Goal: Task Accomplishment & Management: Use online tool/utility

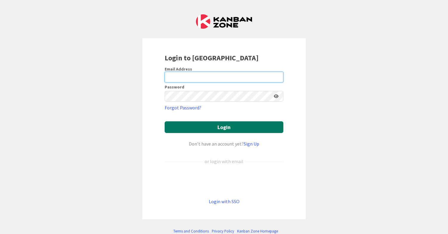
type input "[EMAIL_ADDRESS][DOMAIN_NAME]"
click at [212, 127] on button "Login" at bounding box center [224, 127] width 119 height 12
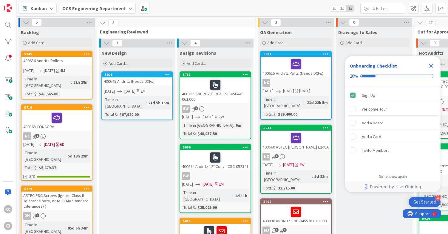
drag, startPoint x: 425, startPoint y: 67, endPoint x: 430, endPoint y: 67, distance: 5.4
click at [426, 67] on div "Onboarding Checklist" at bounding box center [393, 66] width 86 height 10
click at [431, 67] on icon "Close Checklist" at bounding box center [431, 66] width 4 height 4
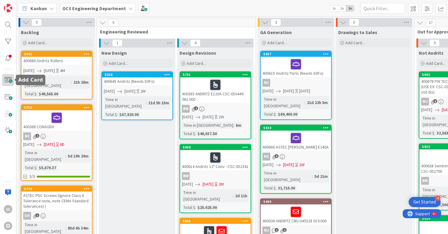
click at [10, 81] on span at bounding box center [8, 80] width 12 height 12
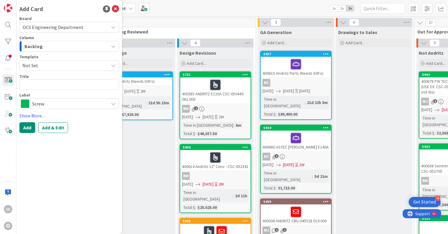
click at [46, 47] on div "Backlog" at bounding box center [66, 46] width 86 height 10
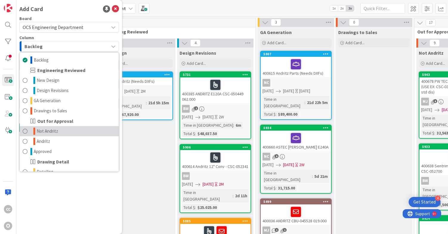
drag, startPoint x: 41, startPoint y: 130, endPoint x: 51, endPoint y: 123, distance: 11.8
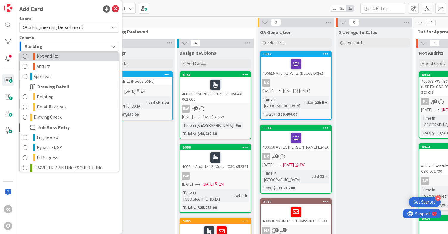
scroll to position [79, 0]
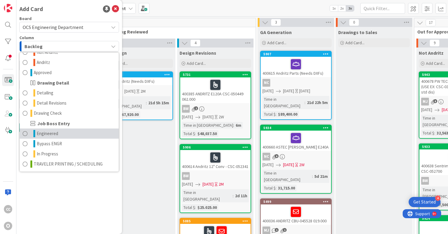
click at [48, 131] on span "Engineered" at bounding box center [47, 133] width 21 height 7
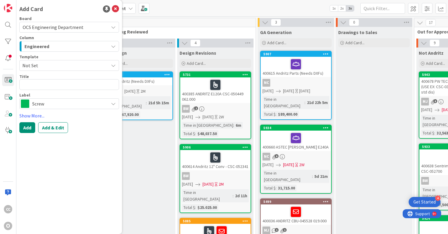
click at [40, 78] on div "Title 0 / 128" at bounding box center [69, 76] width 100 height 5
click at [45, 85] on textarea at bounding box center [69, 84] width 100 height 11
type textarea "x"
type textarea "4"
type textarea "x"
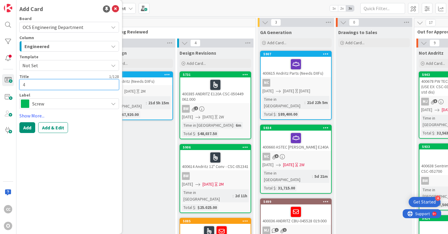
type textarea "40"
type textarea "x"
type textarea "400"
type textarea "x"
type textarea "4006"
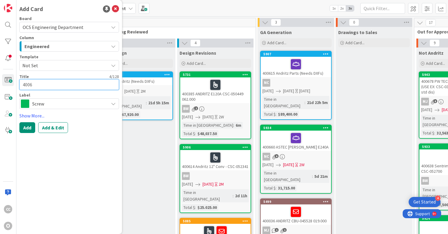
type textarea "x"
type textarea "40068"
type textarea "x"
type textarea "400687"
type textarea "x"
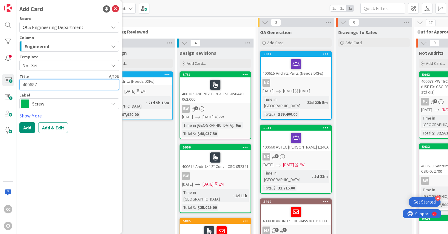
type textarea "400687"
type textarea "x"
type textarea "400687 T"
type textarea "x"
type textarea "400687 TH"
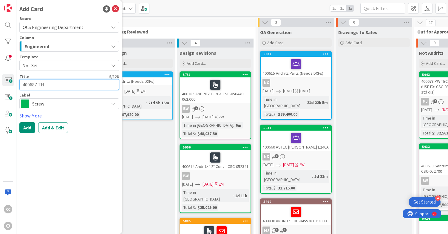
type textarea "x"
type textarea "400687 THi"
type textarea "x"
type textarea "400687 THie"
type textarea "x"
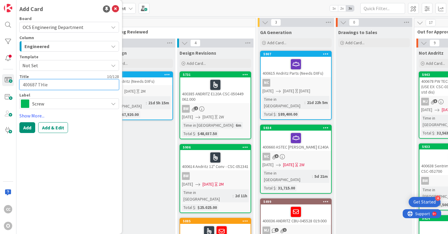
type textarea "400687 [PERSON_NAME]"
type textarea "x"
type textarea "400687 THie"
type textarea "x"
type textarea "400687 THi"
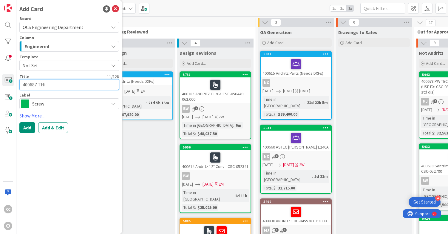
type textarea "x"
type textarea "400687 TH"
type textarea "x"
type textarea "400687 THI"
type textarea "x"
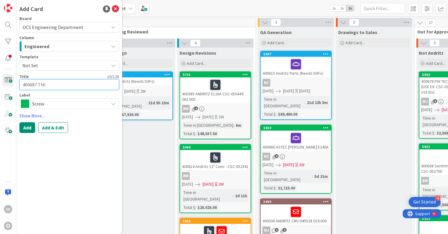
type textarea "400687 THIE"
type textarea "x"
type textarea "400687 [PERSON_NAME]"
type textarea "x"
type textarea "400687 [PERSON_NAME]"
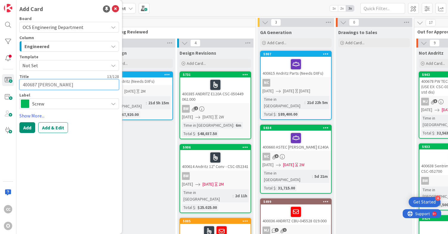
type textarea "x"
type textarea "400687 [PERSON_NAME]"
type textarea "x"
type textarea "400687 [PERSON_NAME] K"
type textarea "x"
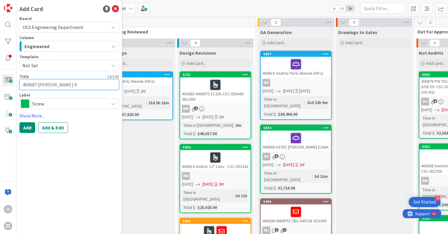
type textarea "400687 [PERSON_NAME]"
type textarea "x"
type textarea "400687 [PERSON_NAME]"
type textarea "x"
type textarea "400687 [PERSON_NAME]"
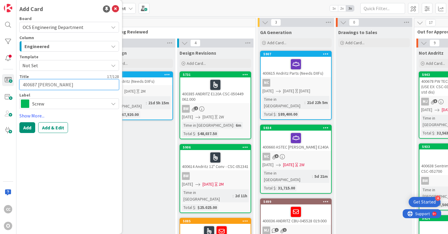
type textarea "x"
type textarea "400687 [PERSON_NAME]"
type textarea "x"
type textarea "400687 [PERSON_NAME]"
type textarea "x"
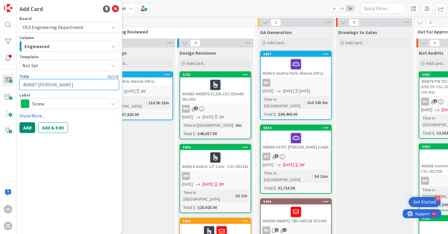
type textarea "400687 [PERSON_NAME]"
type textarea "x"
type textarea "400687 [PERSON_NAME] KAOLIN E"
type textarea "x"
type textarea "400687 [PERSON_NAME] KAOLIN E6"
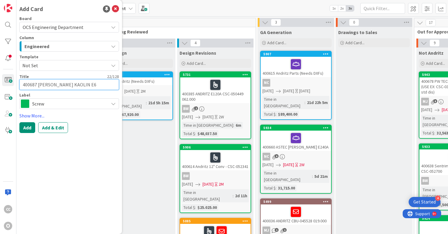
type textarea "x"
type textarea "400687 [PERSON_NAME] KAOLIN E60"
type textarea "x"
type textarea "400687 [PERSON_NAME] KAOLIN E604"
type textarea "x"
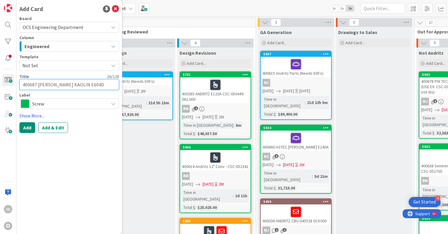
type textarea "400687 [PERSON_NAME] KAOLIN E604D"
click at [53, 108] on div "Screw" at bounding box center [69, 103] width 100 height 11
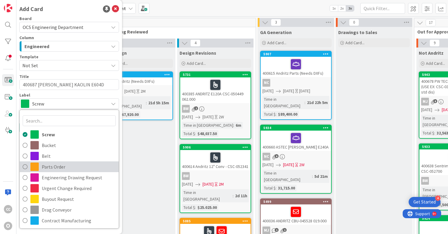
click at [50, 163] on span "Parts Order" at bounding box center [79, 166] width 74 height 9
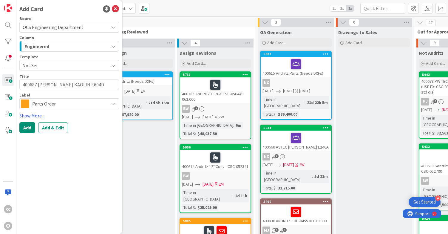
click at [50, 47] on div "Engineered" at bounding box center [66, 46] width 86 height 10
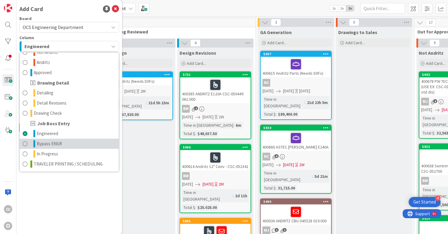
click at [43, 144] on span "Bypass ENGR" at bounding box center [49, 143] width 25 height 7
type textarea "x"
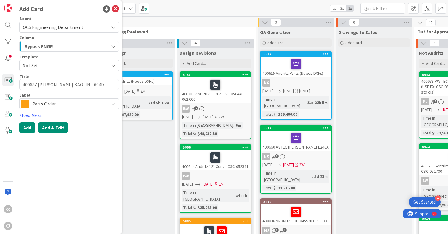
click at [49, 125] on button "Add & Edit" at bounding box center [53, 127] width 30 height 11
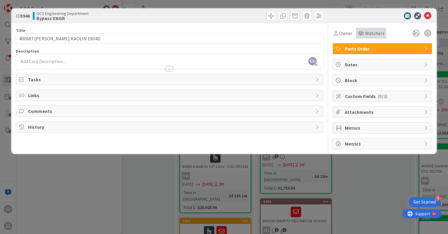
click at [369, 32] on span "Watchers" at bounding box center [374, 33] width 19 height 7
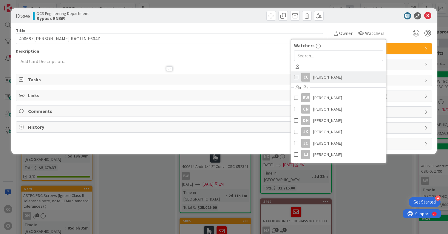
click at [332, 78] on span "[PERSON_NAME]" at bounding box center [327, 76] width 29 height 9
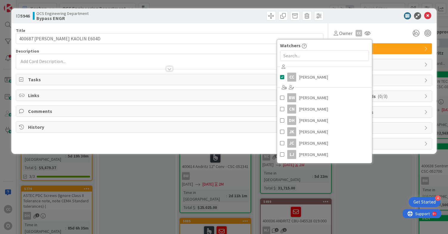
click at [388, 27] on div "Owner CC Watchers [PERSON_NAME] [PERSON_NAME] [PERSON_NAME] CN [PERSON_NAME] DH…" at bounding box center [383, 30] width 100 height 15
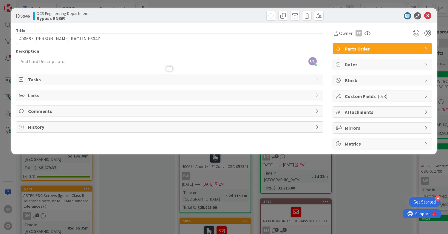
click at [366, 93] on span "Custom Fields ( 0/3 )" at bounding box center [383, 95] width 76 height 7
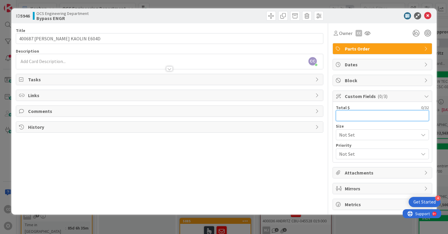
click at [360, 112] on input "text" at bounding box center [382, 115] width 93 height 11
click at [351, 113] on input "text" at bounding box center [382, 115] width 93 height 11
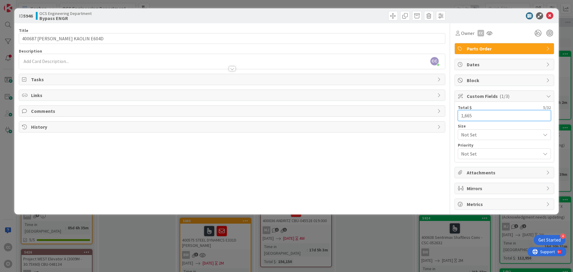
type input "1,665"
click at [448, 175] on span "Attachments" at bounding box center [505, 172] width 76 height 7
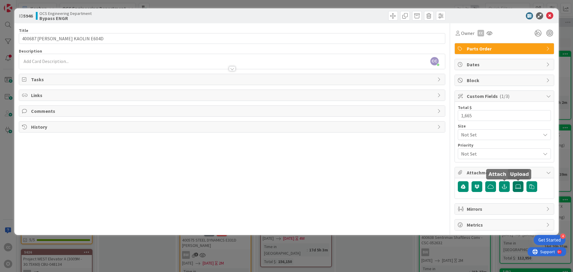
click at [448, 184] on label at bounding box center [517, 186] width 11 height 11
click at [448, 181] on input "file" at bounding box center [512, 181] width 0 height 0
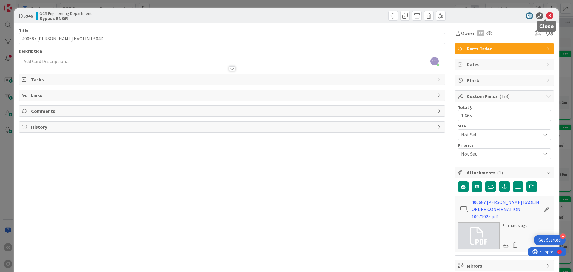
click at [448, 16] on icon at bounding box center [549, 15] width 7 height 7
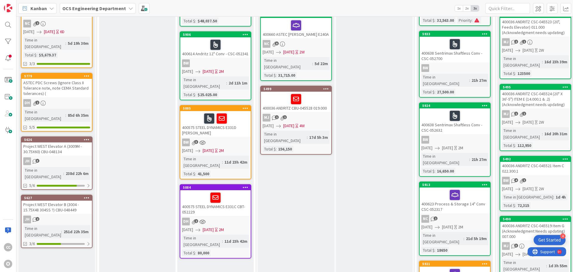
scroll to position [119, 0]
